Goal: Task Accomplishment & Management: Use online tool/utility

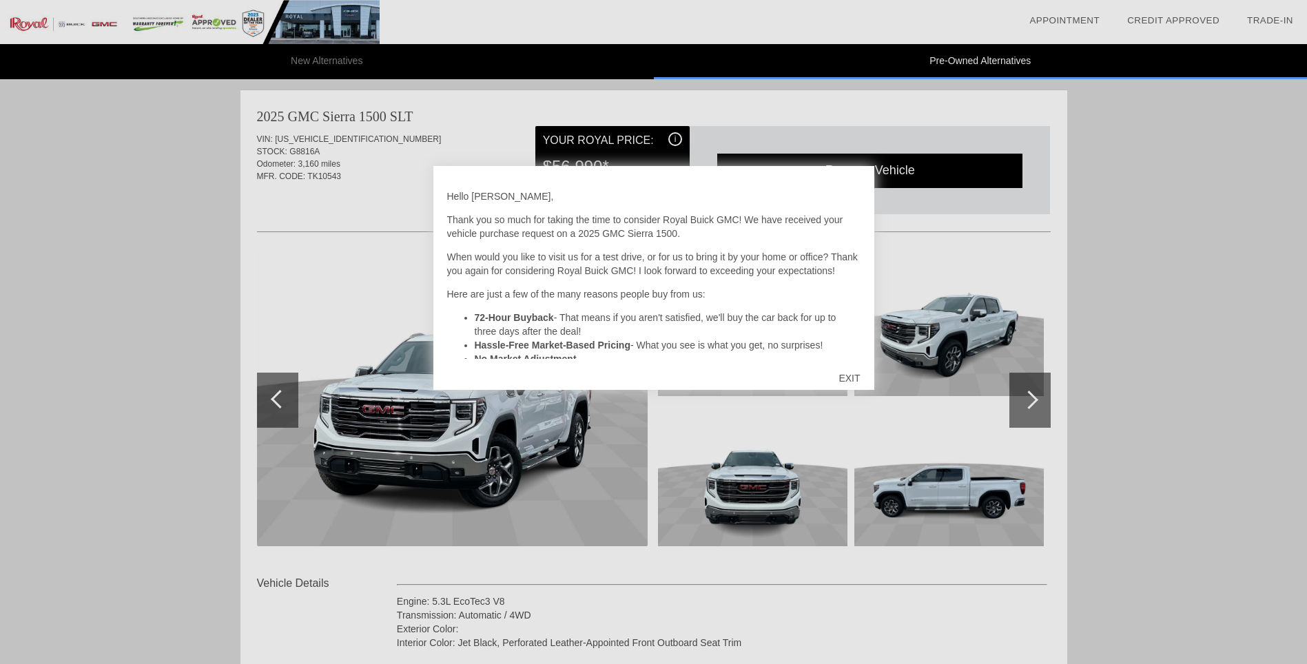
scroll to position [1412, 0]
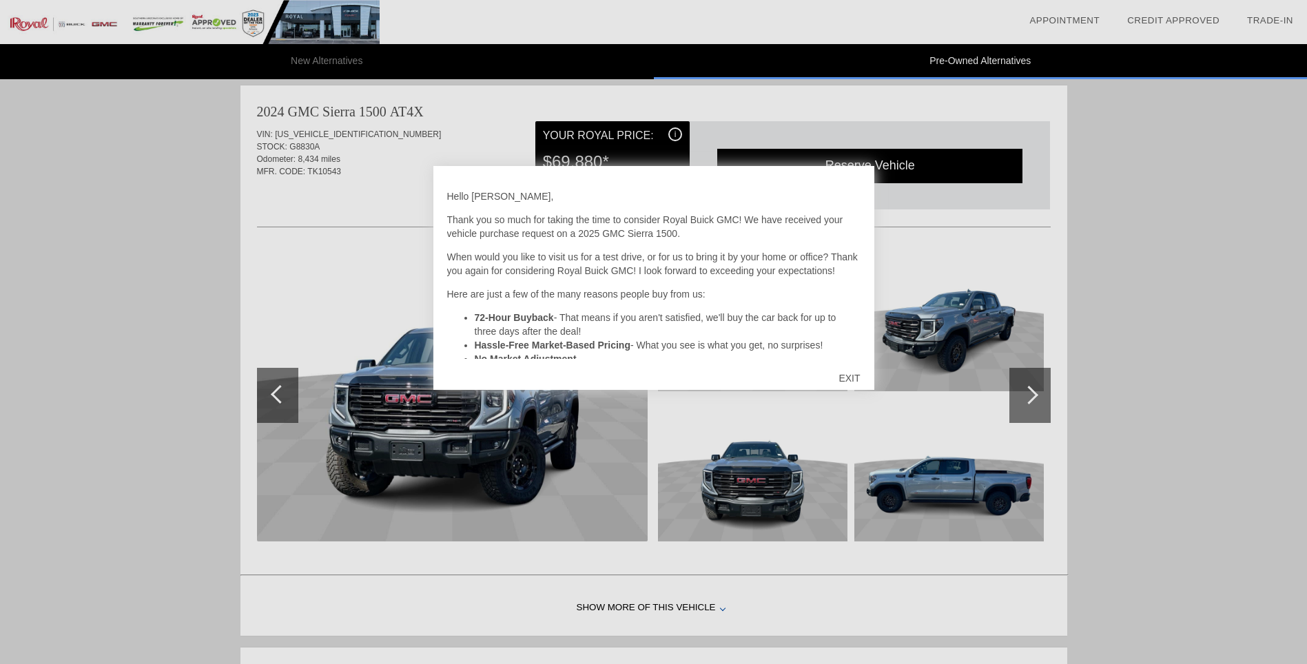
click at [854, 379] on div "EXIT" at bounding box center [849, 378] width 49 height 41
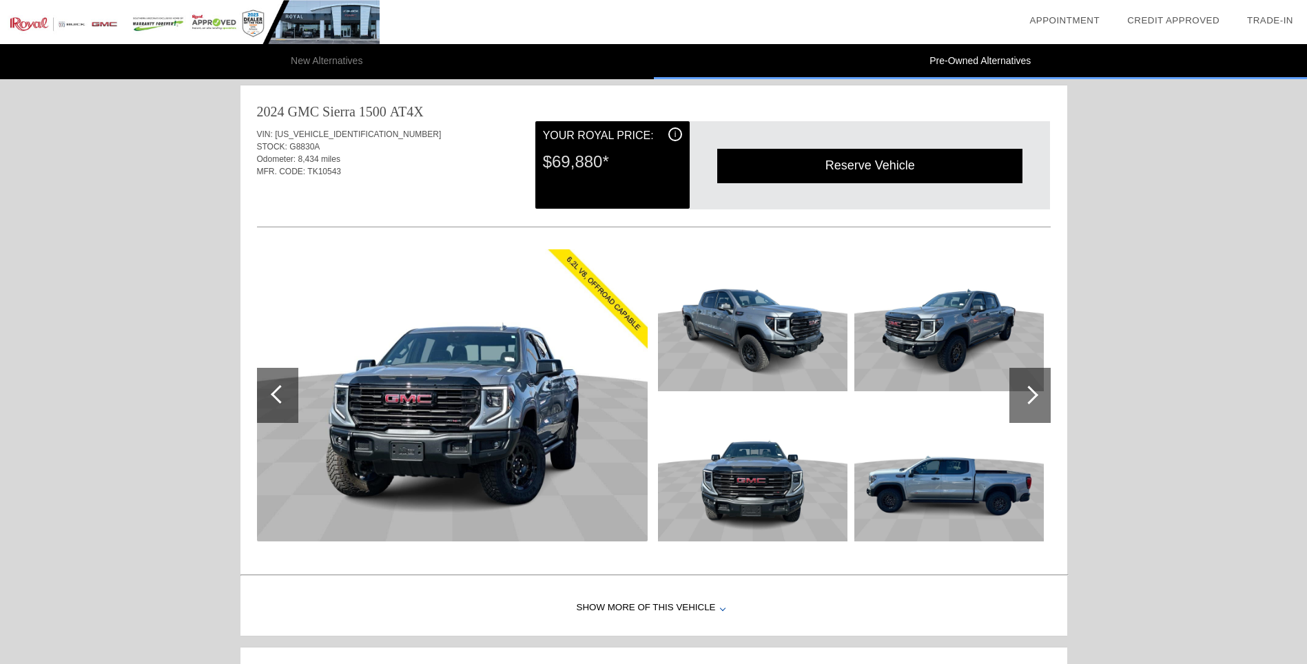
click at [902, 468] on img at bounding box center [948, 471] width 189 height 142
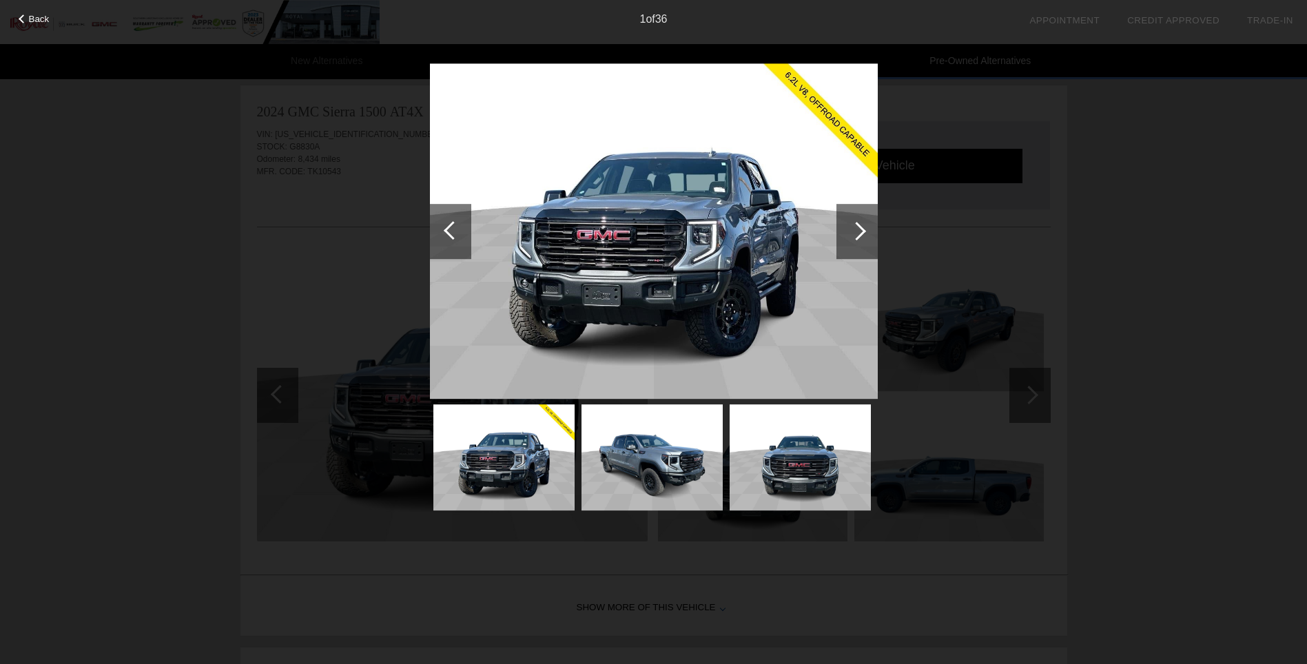
click at [856, 252] on div at bounding box center [857, 231] width 41 height 55
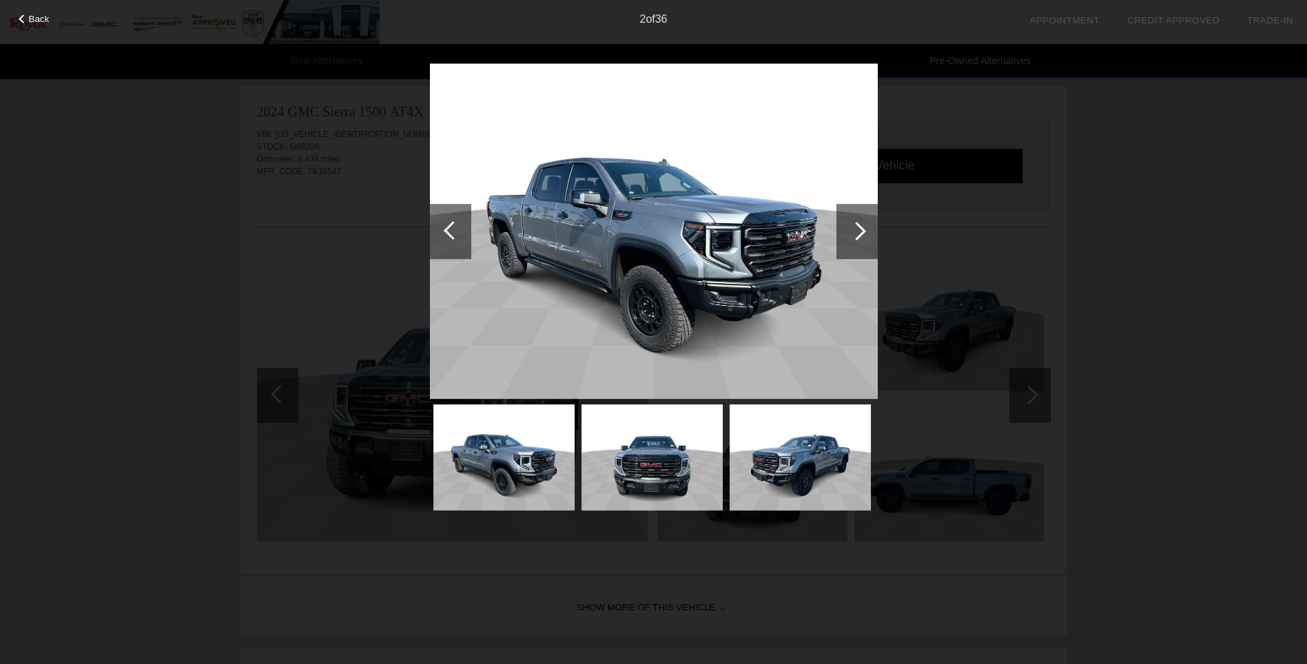
click at [856, 243] on div at bounding box center [857, 231] width 41 height 55
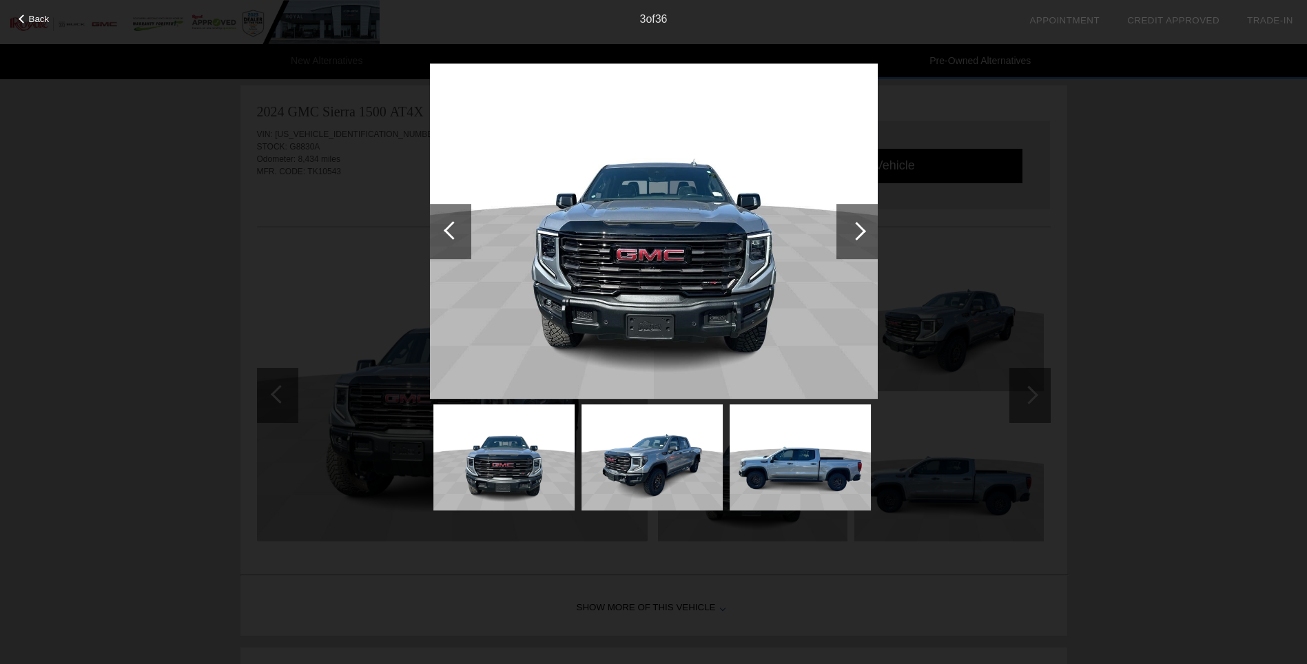
click at [856, 243] on div at bounding box center [857, 231] width 41 height 55
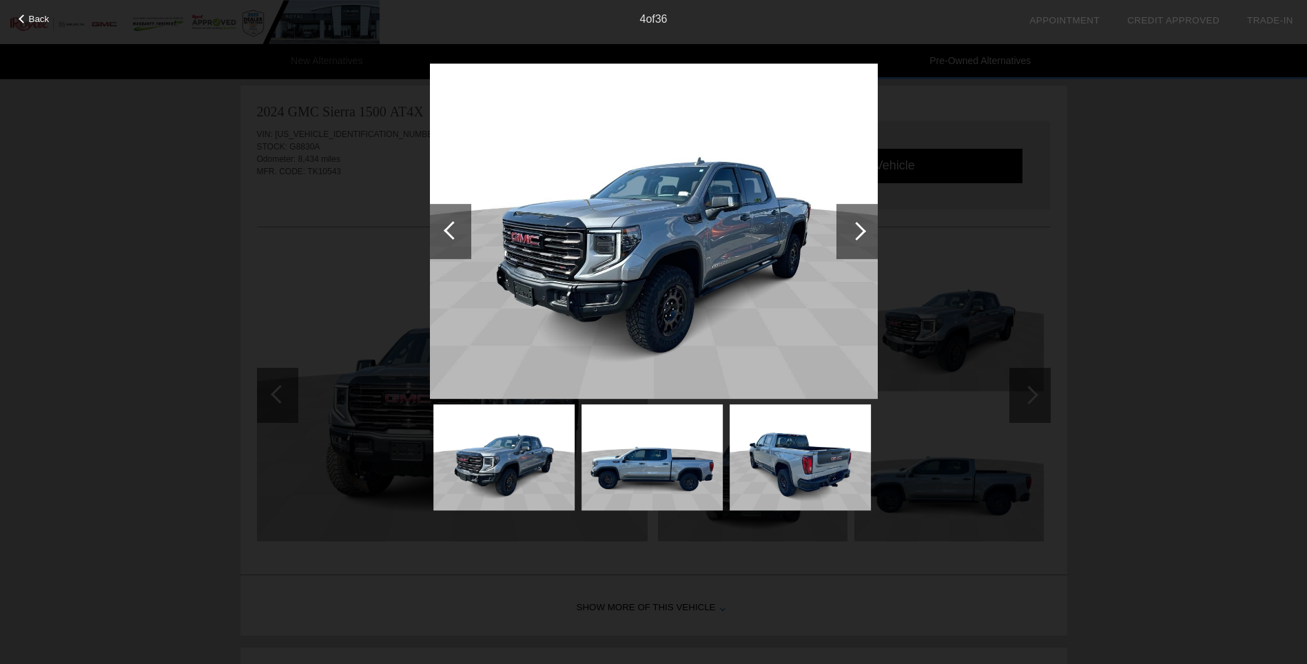
click at [856, 243] on div at bounding box center [857, 231] width 41 height 55
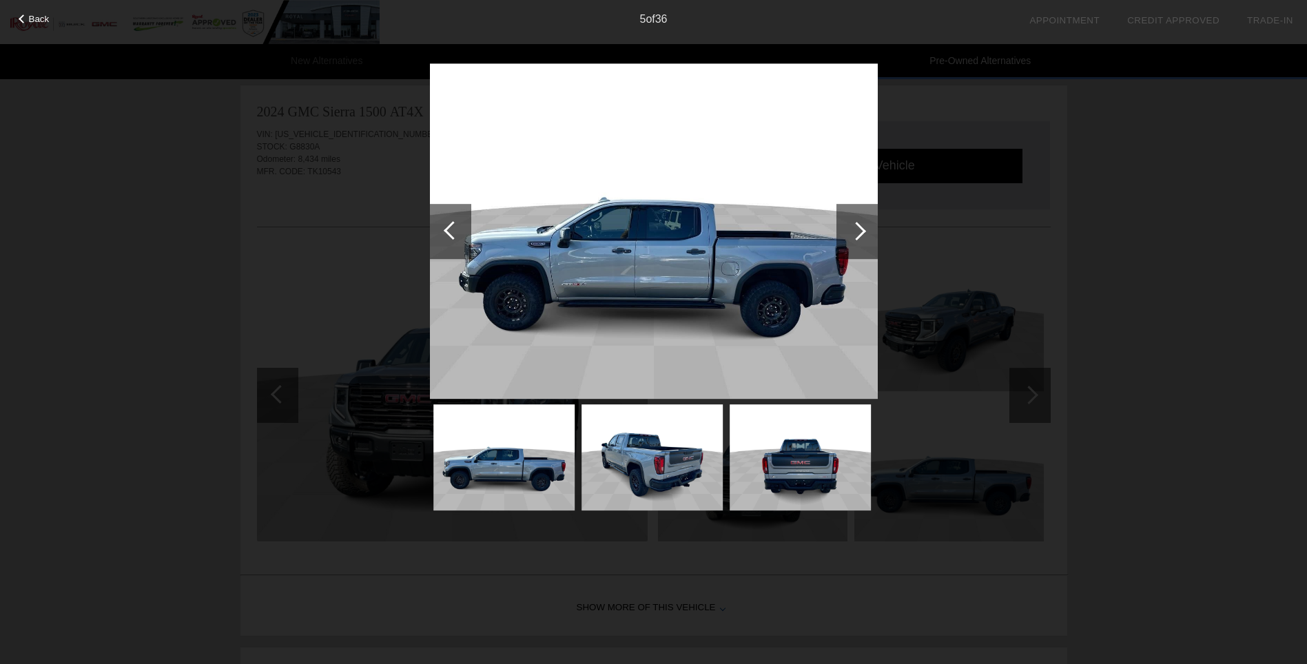
click at [856, 243] on div at bounding box center [857, 231] width 41 height 55
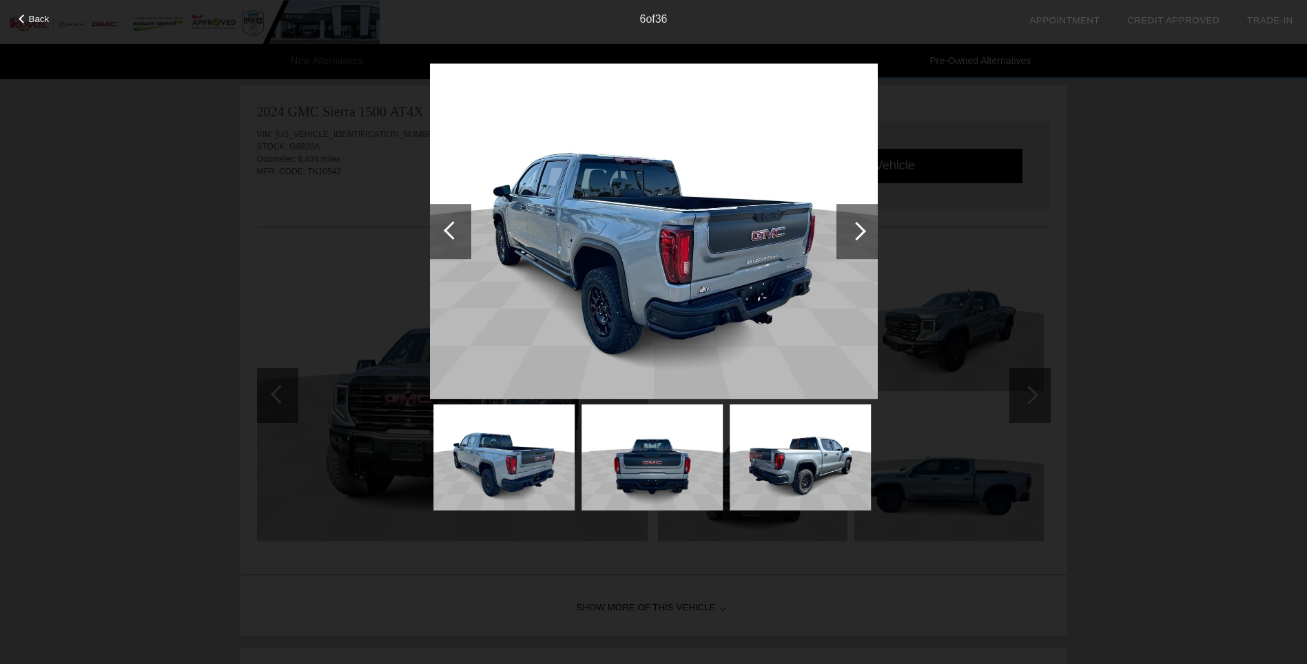
click at [856, 243] on div at bounding box center [857, 231] width 41 height 55
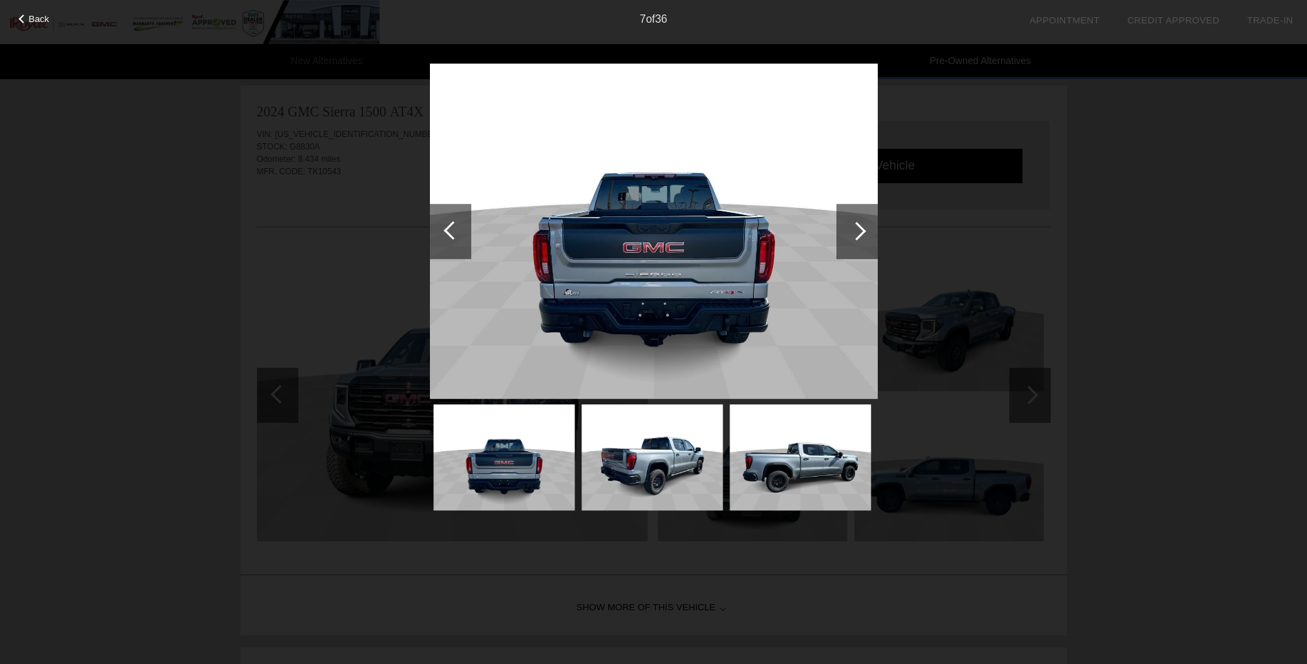
click at [856, 243] on div at bounding box center [857, 231] width 41 height 55
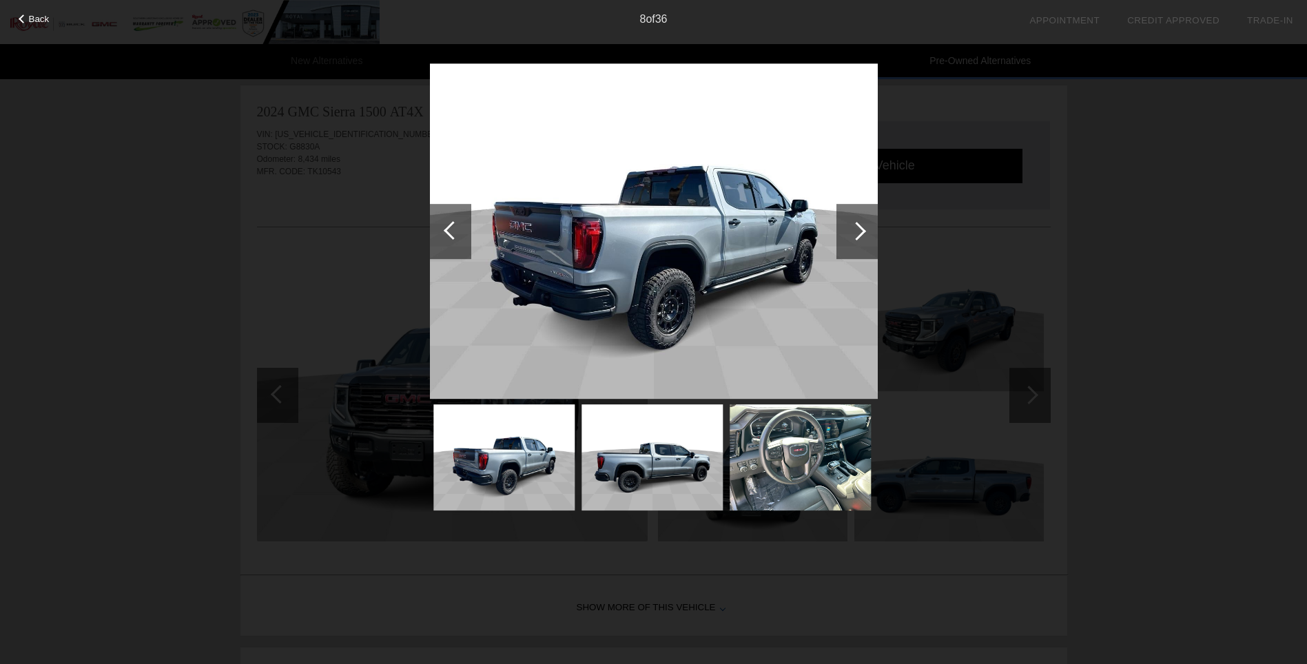
click at [856, 243] on div at bounding box center [857, 231] width 41 height 55
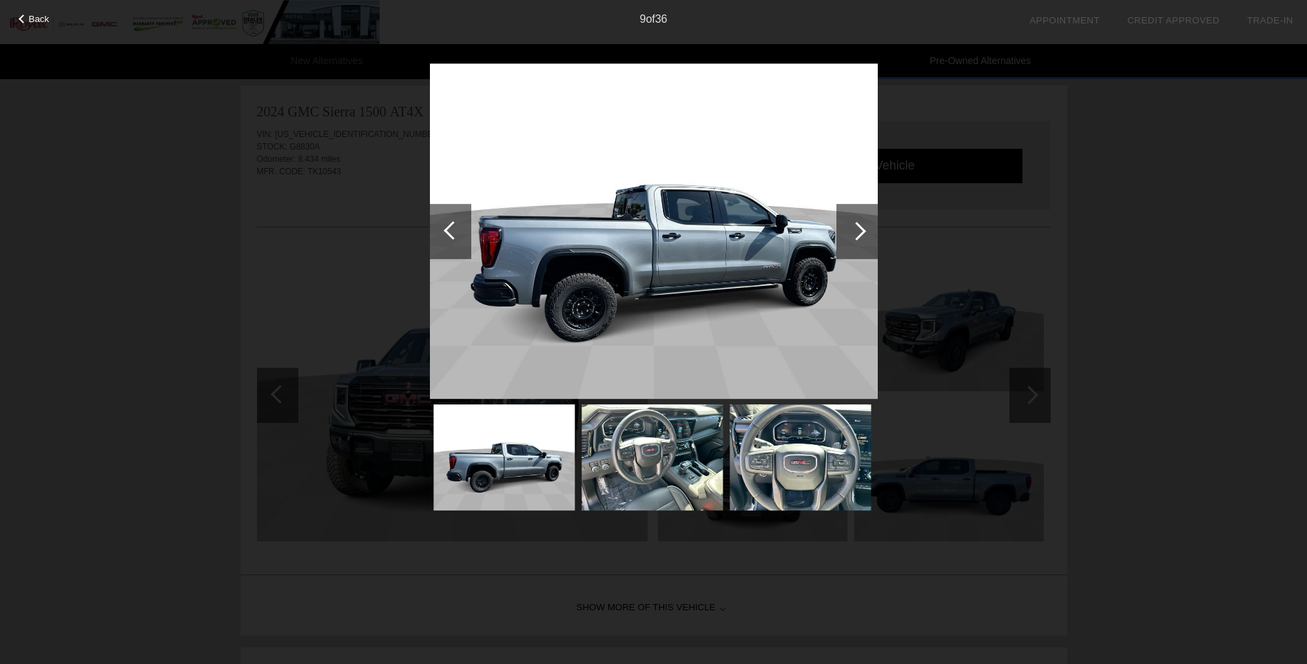
click at [856, 243] on div at bounding box center [857, 231] width 41 height 55
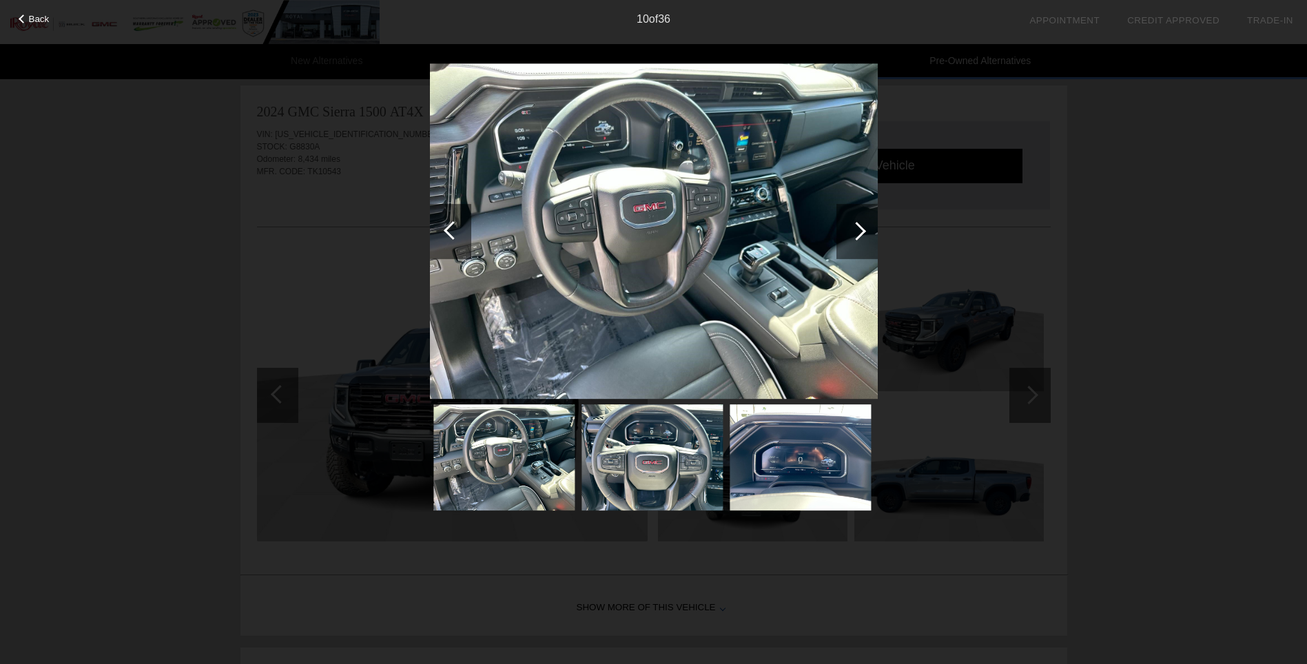
click at [856, 243] on div at bounding box center [857, 231] width 41 height 55
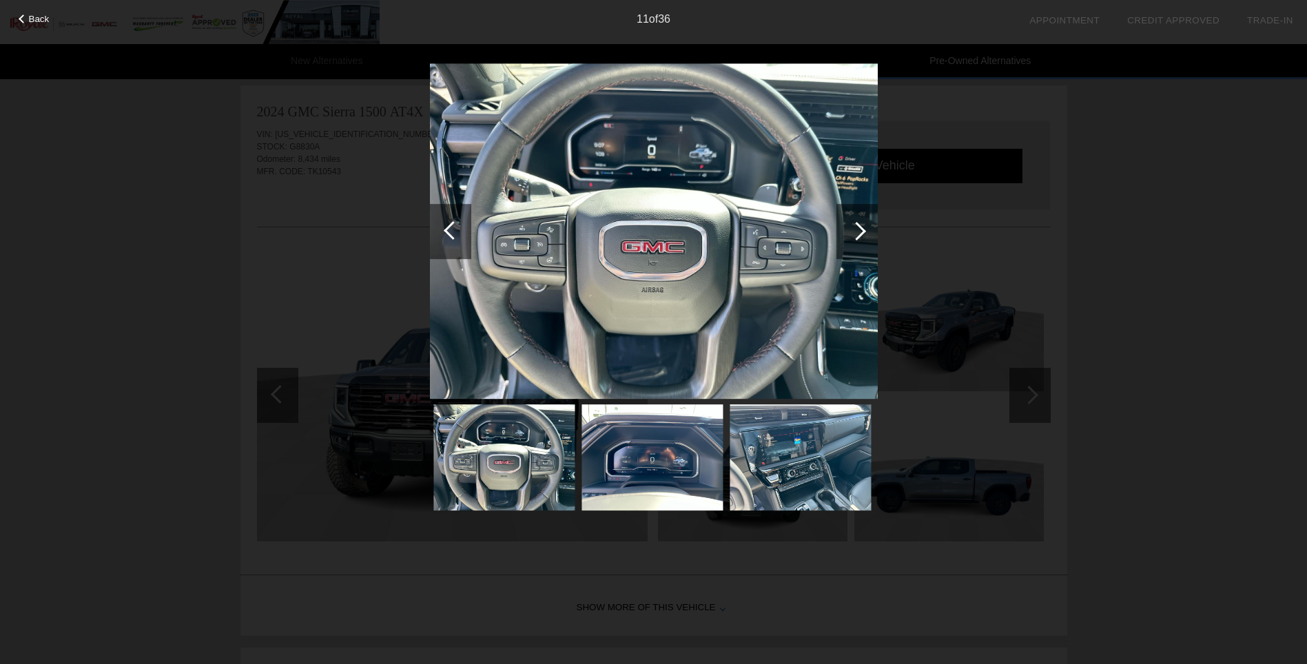
click at [856, 243] on div at bounding box center [857, 231] width 41 height 55
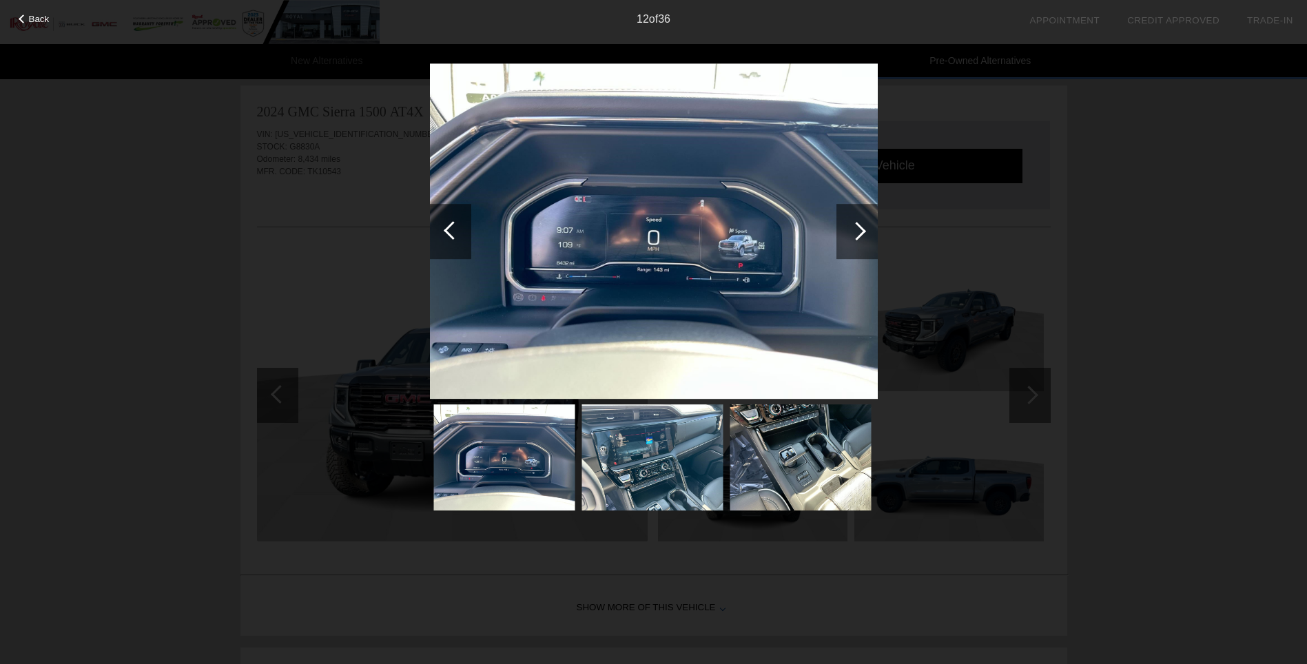
click at [856, 243] on div at bounding box center [857, 231] width 41 height 55
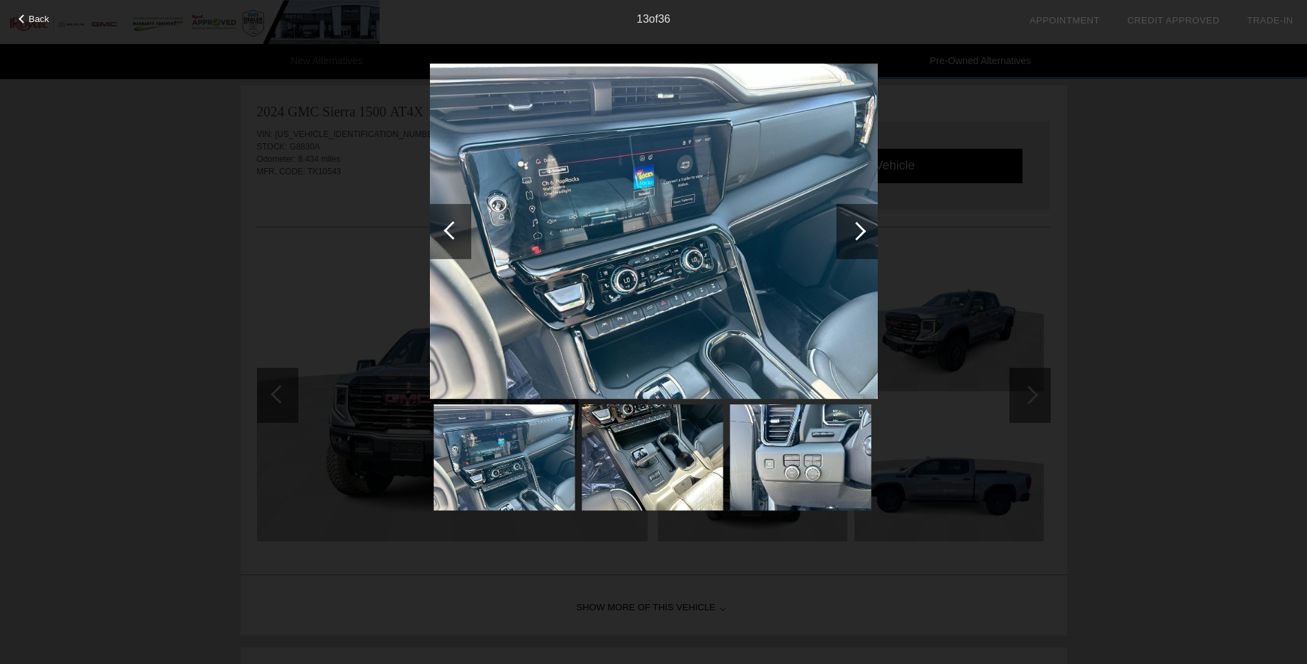
click at [856, 243] on div at bounding box center [857, 231] width 41 height 55
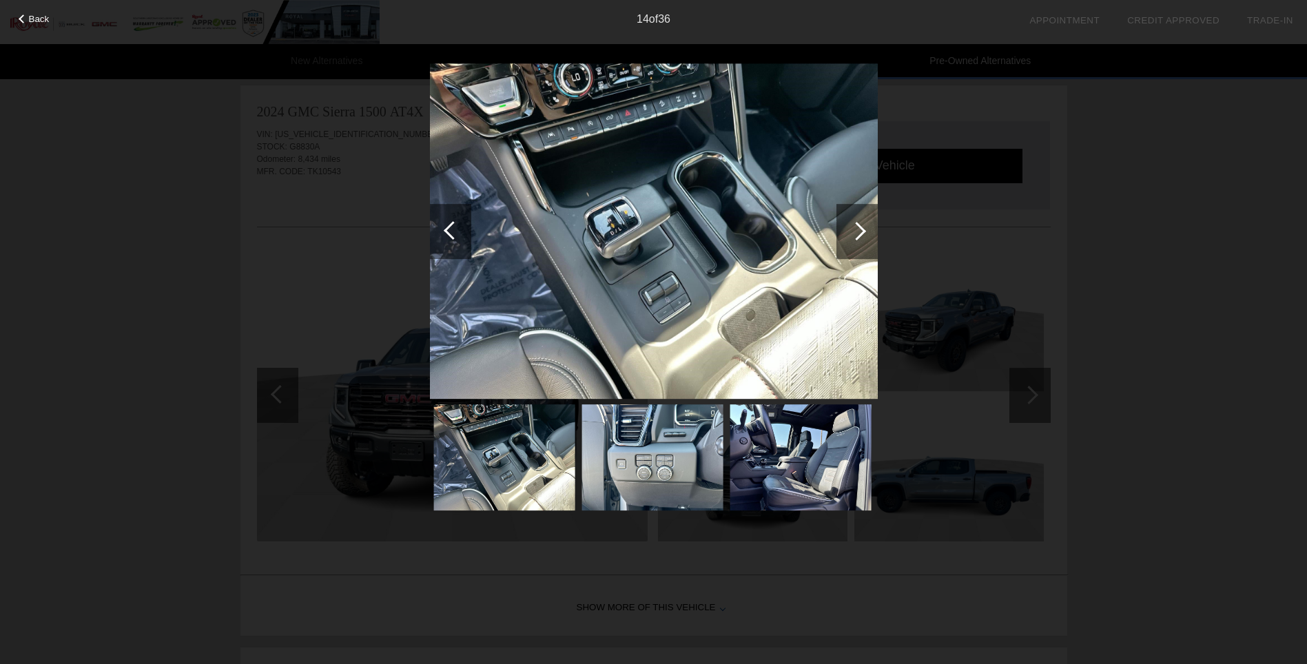
click at [856, 243] on div at bounding box center [857, 231] width 41 height 55
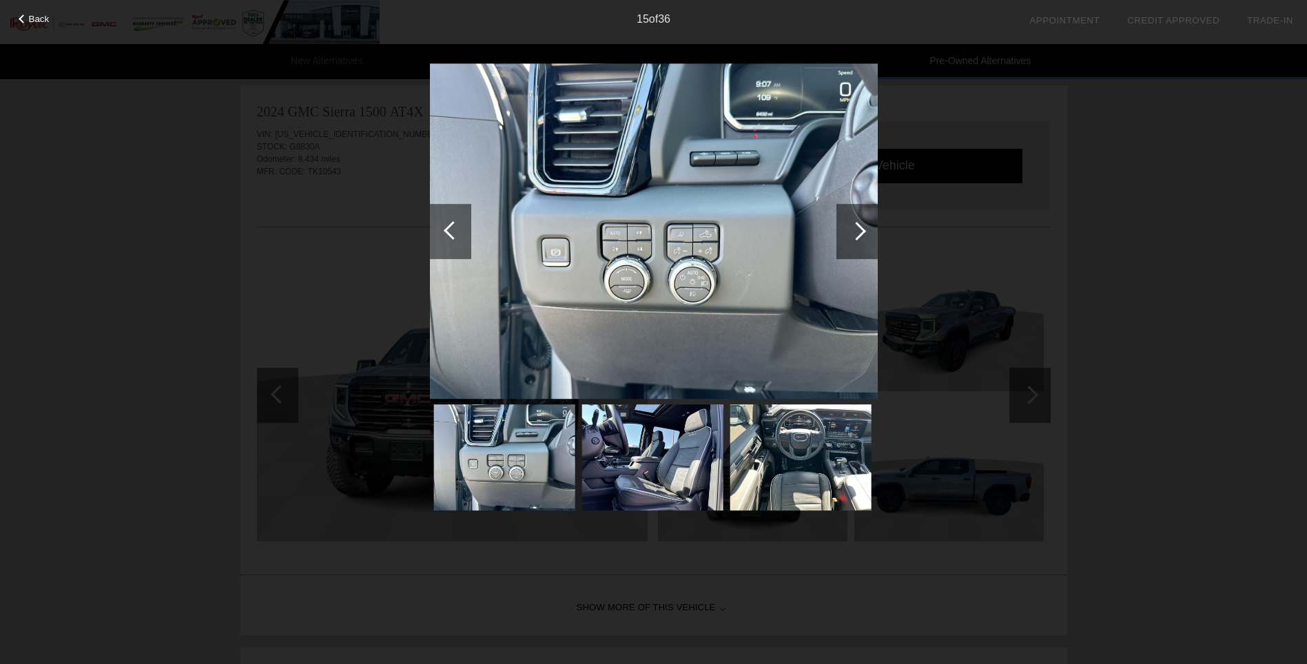
click at [856, 243] on div at bounding box center [857, 231] width 41 height 55
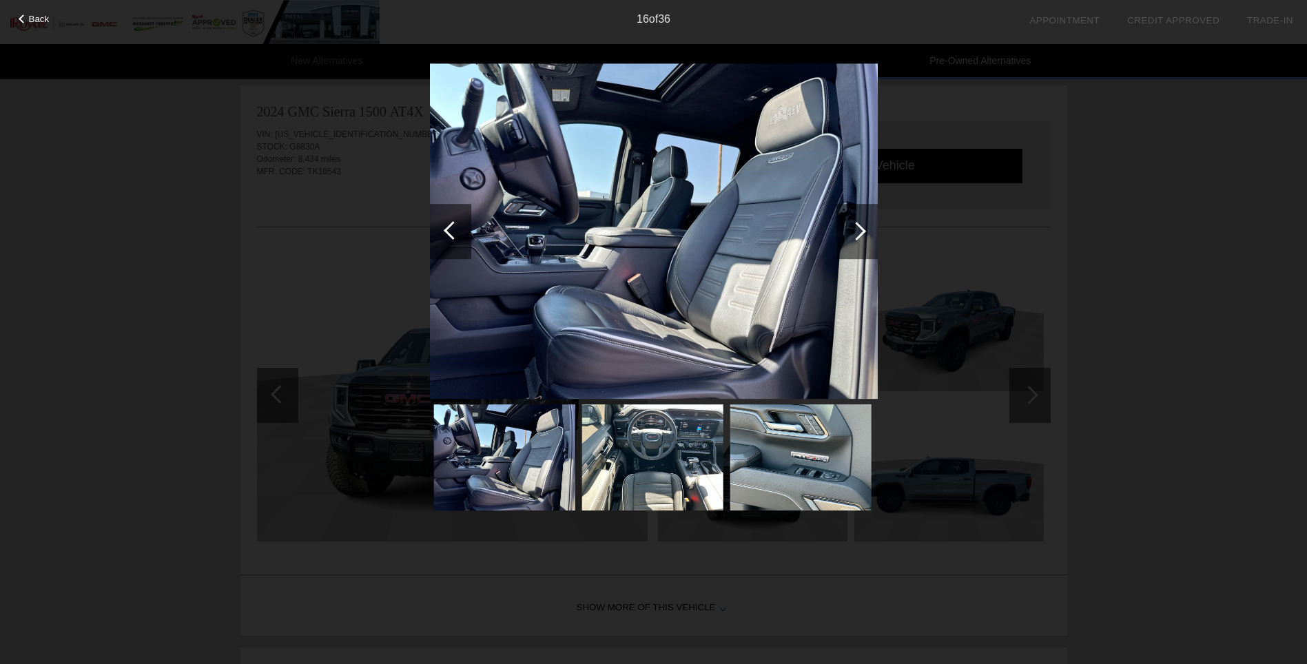
click at [856, 243] on div at bounding box center [857, 231] width 41 height 55
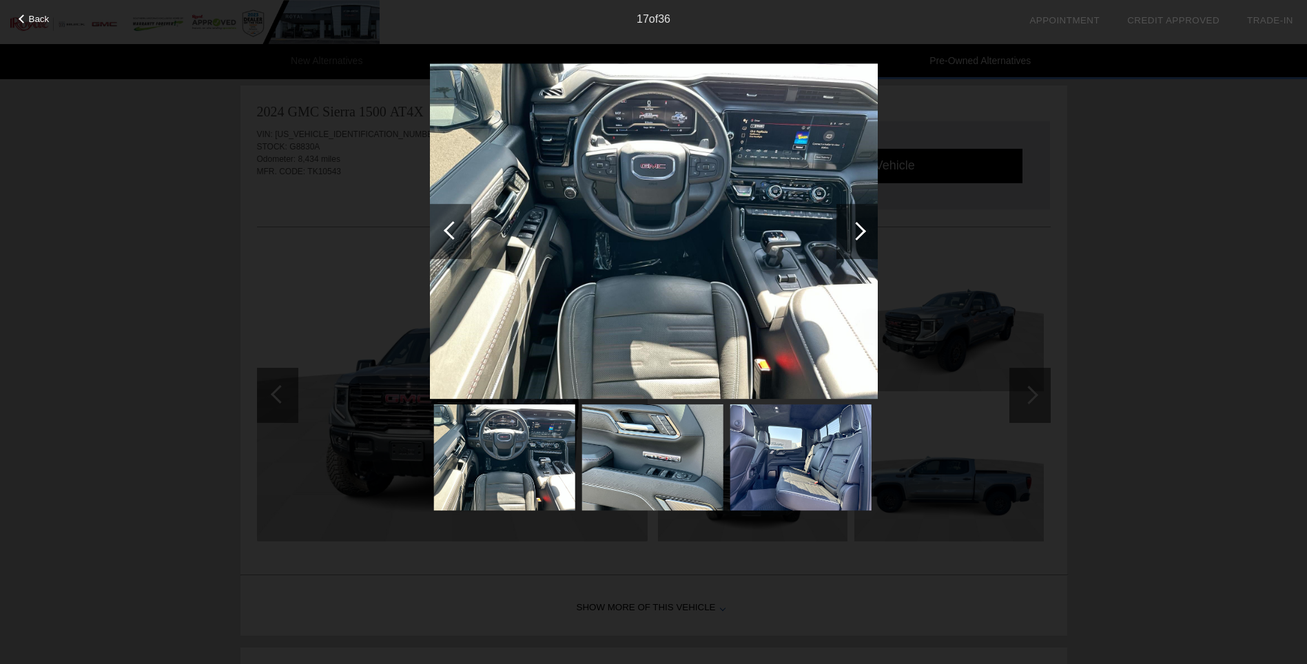
click at [856, 243] on div at bounding box center [857, 231] width 41 height 55
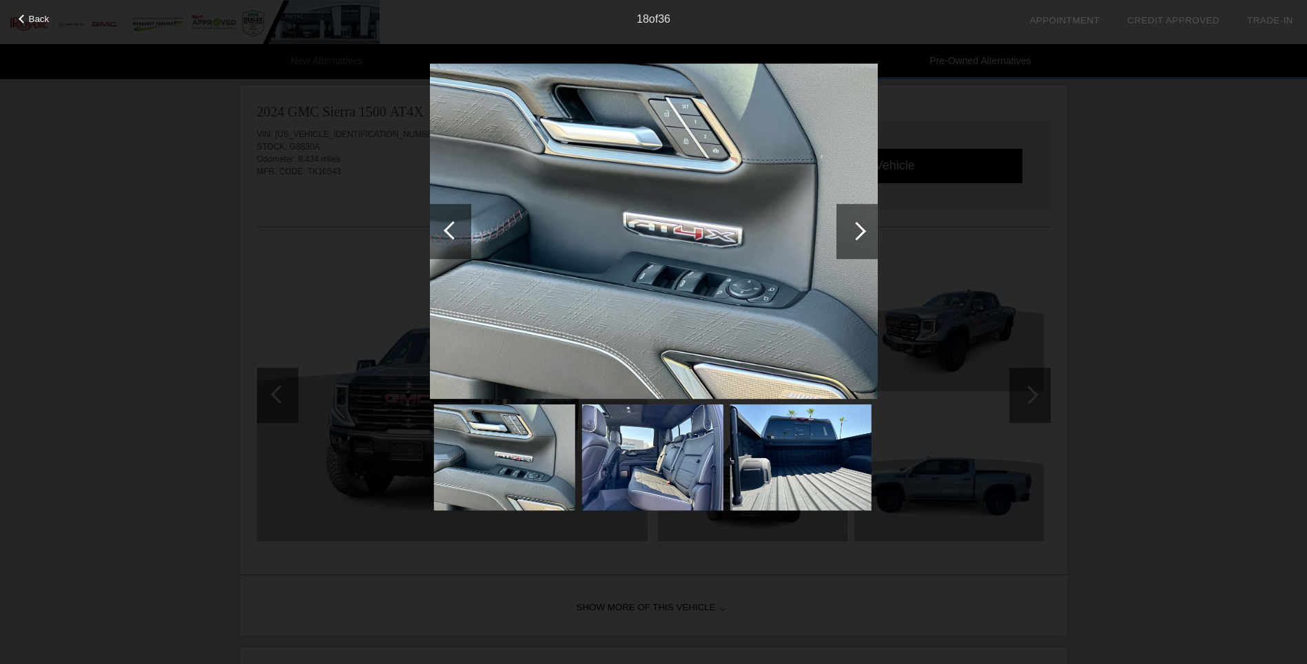
click at [856, 241] on div at bounding box center [857, 231] width 41 height 55
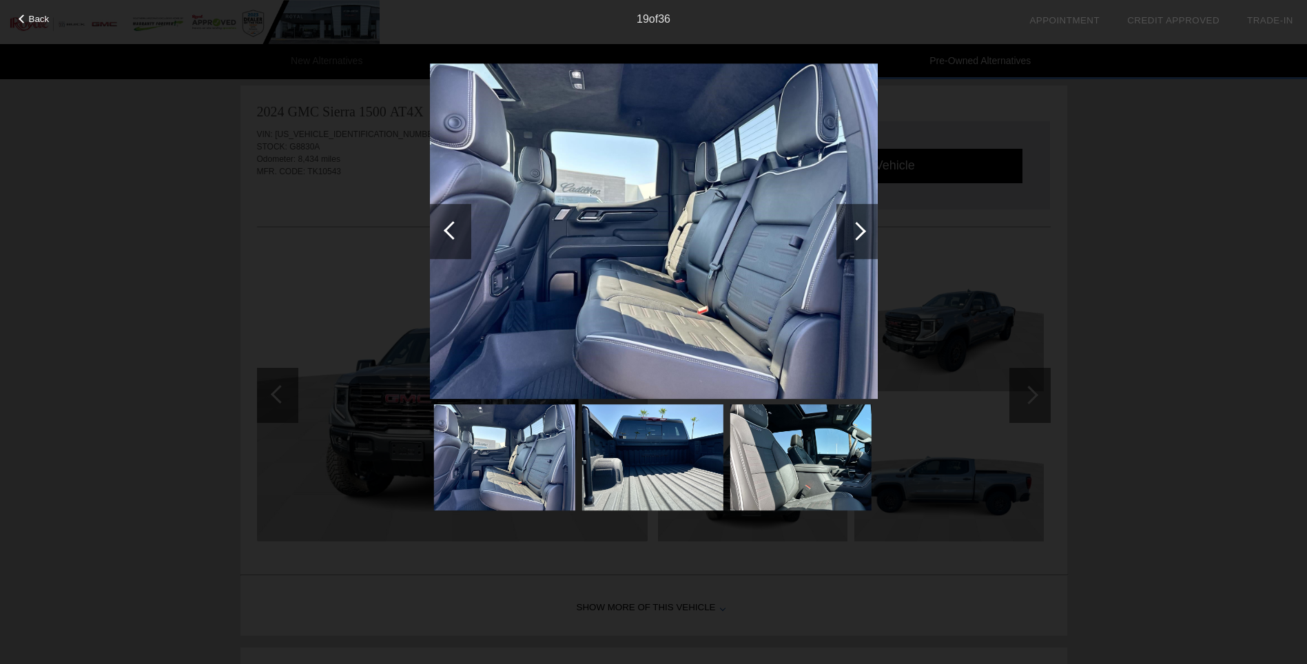
click at [856, 241] on div at bounding box center [857, 231] width 41 height 55
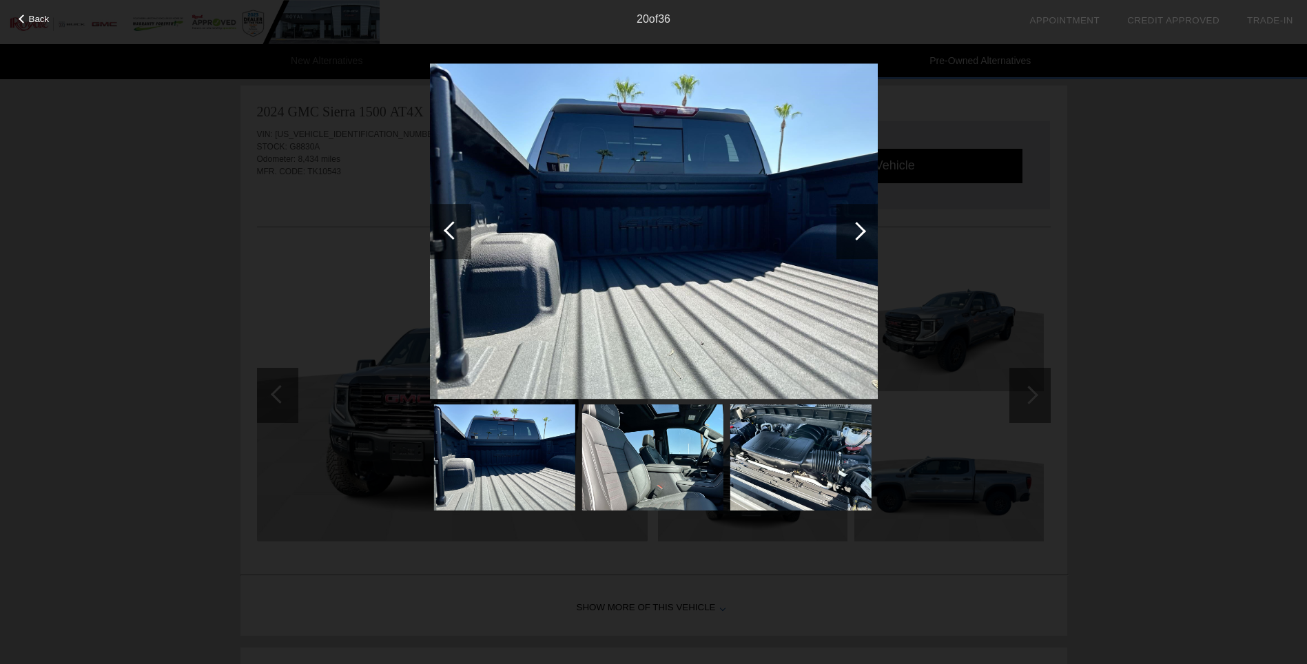
click at [856, 241] on div at bounding box center [857, 231] width 41 height 55
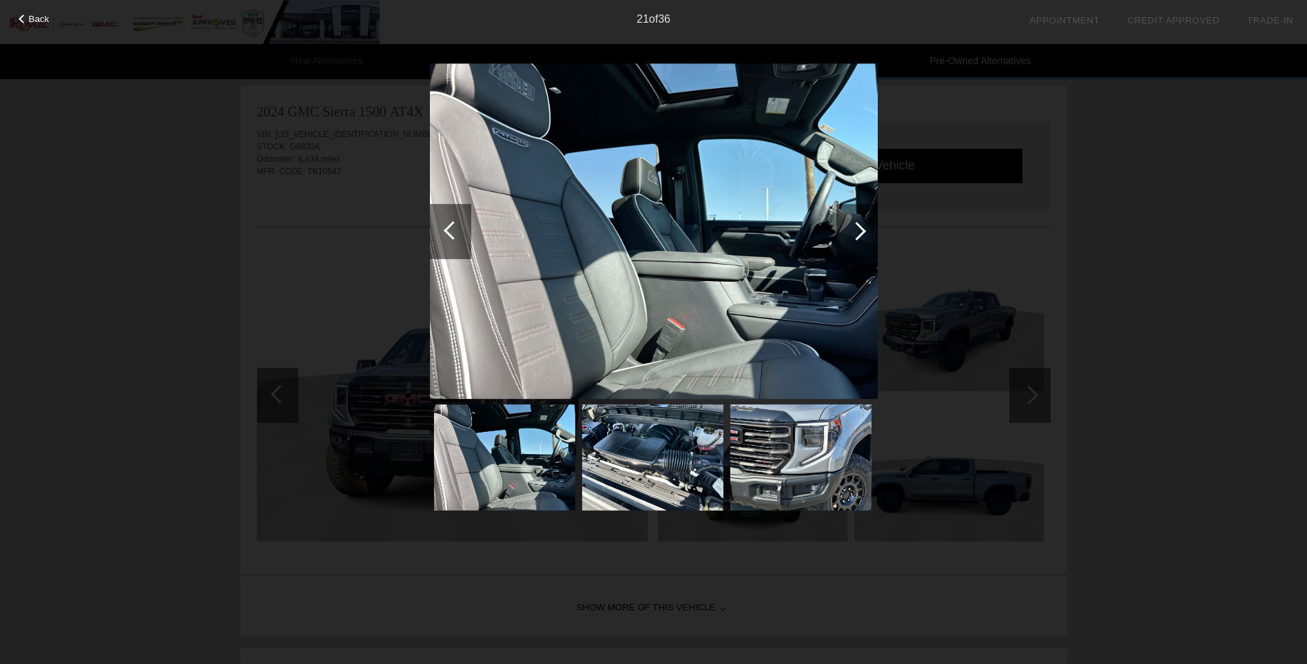
click at [856, 241] on div at bounding box center [857, 231] width 41 height 55
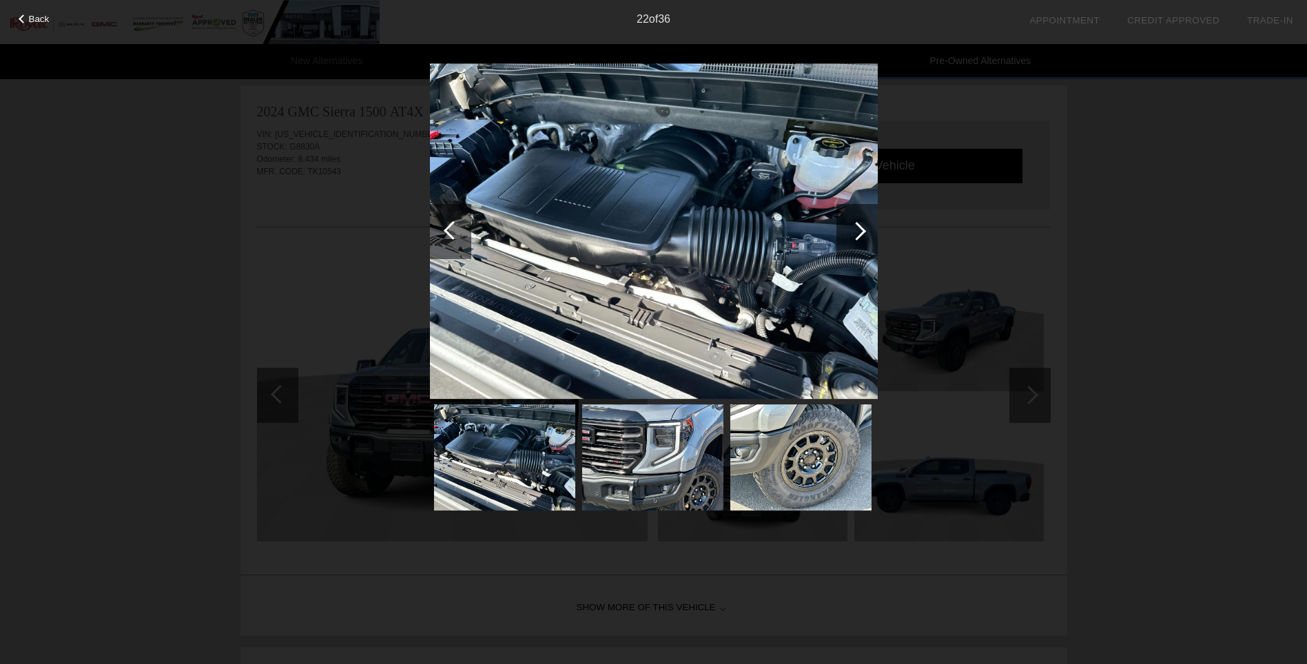
click at [1035, 404] on div "Back 22 of 36" at bounding box center [653, 332] width 1307 height 664
click at [47, 17] on span "Back" at bounding box center [39, 19] width 21 height 10
